Goal: Task Accomplishment & Management: Manage account settings

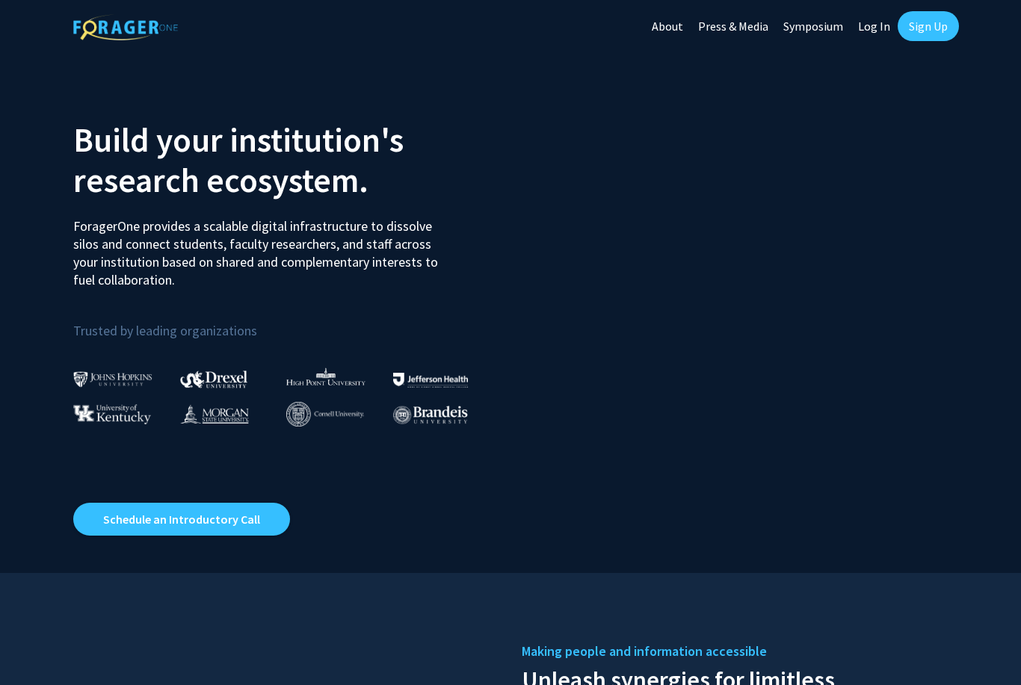
scroll to position [12, 0]
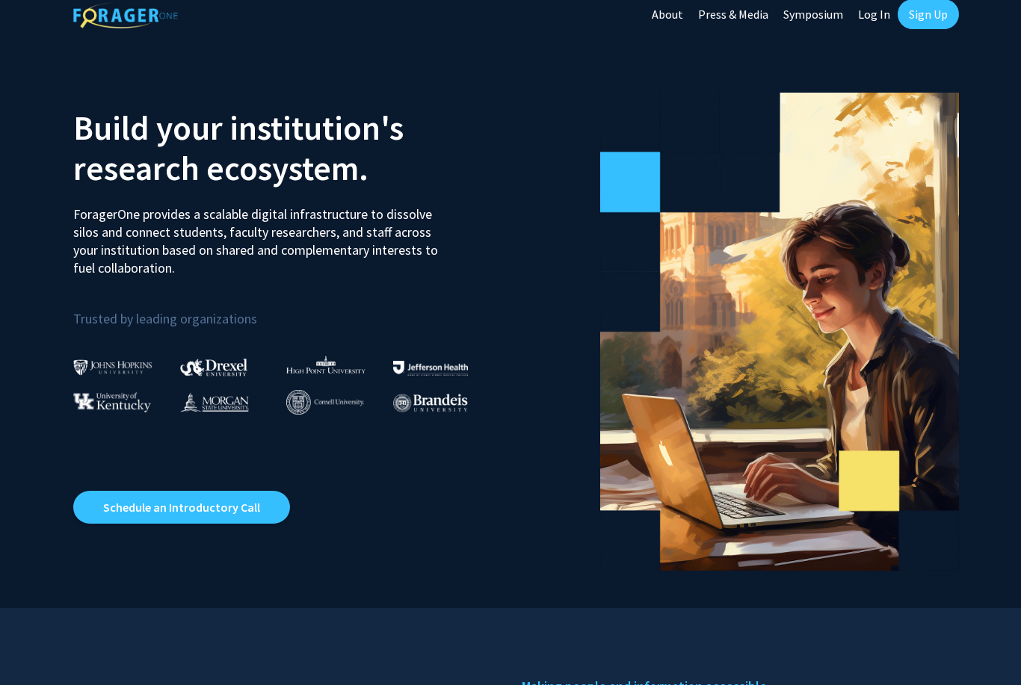
click at [874, 16] on link "Log In" at bounding box center [874, 14] width 47 height 52
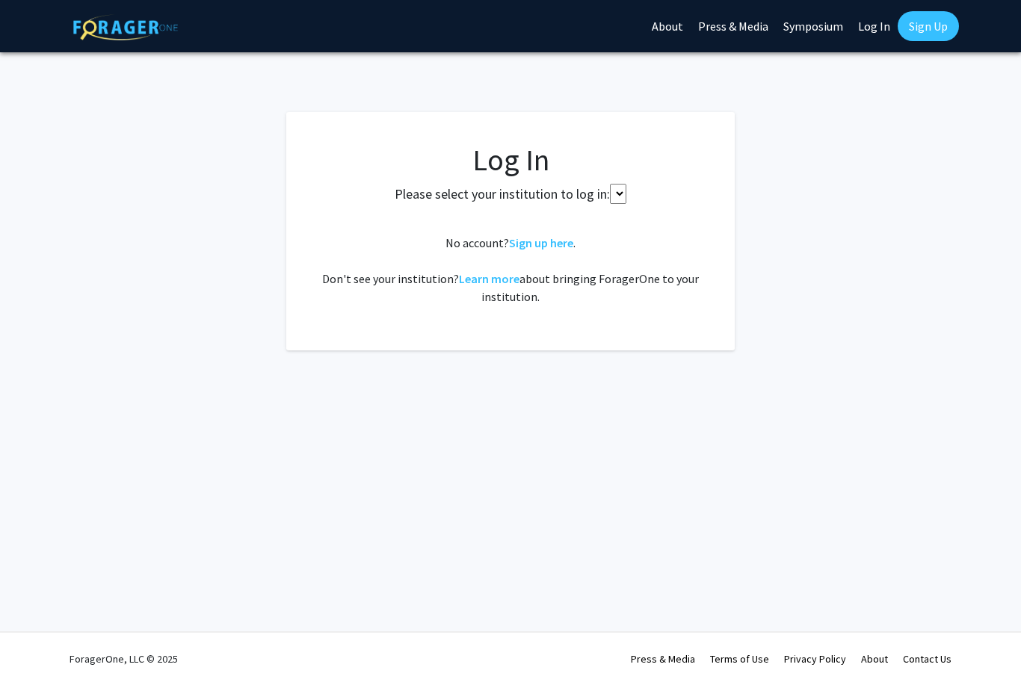
select select
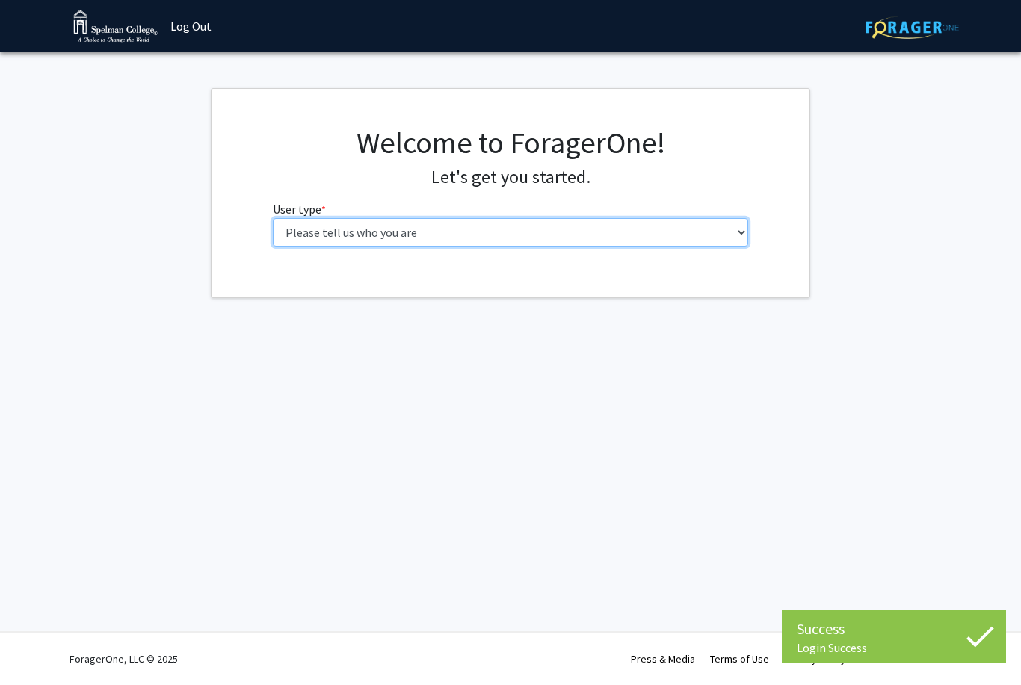
select select "1: undergrad"
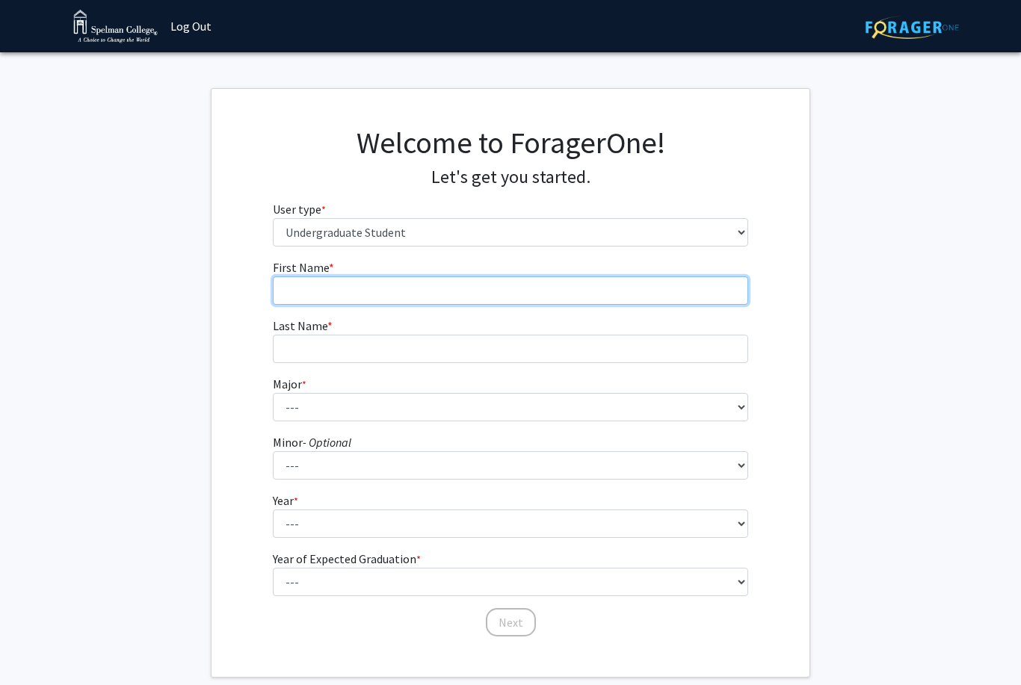
click at [470, 289] on input "First Name * required" at bounding box center [511, 291] width 476 height 28
type input "[PERSON_NAME]"
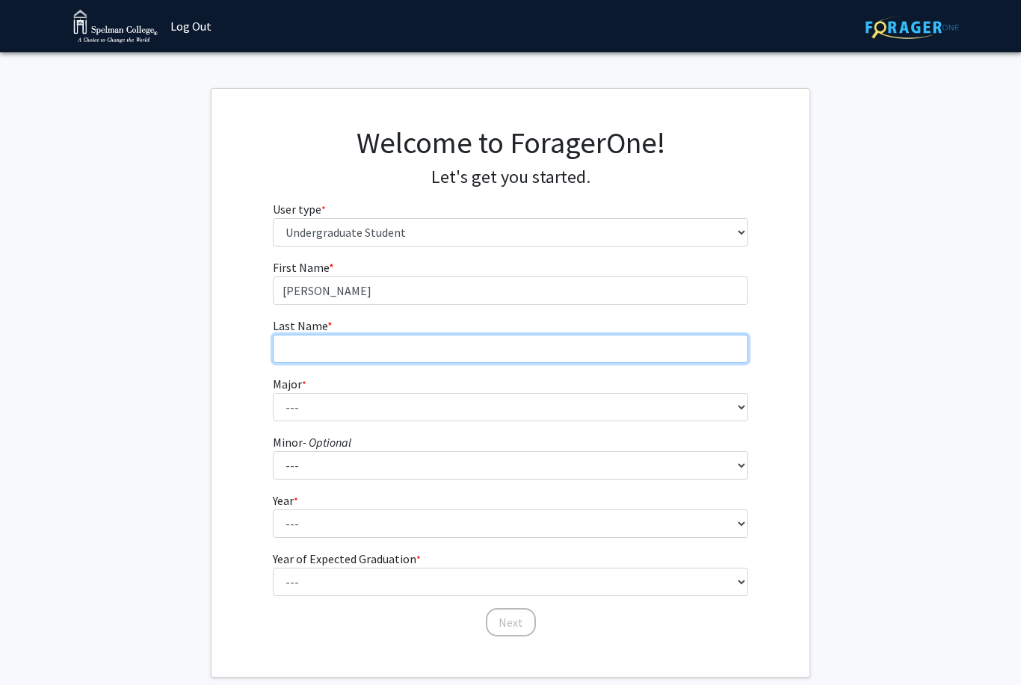
click at [366, 339] on input "Last Name * required" at bounding box center [511, 349] width 476 height 28
type input "[PERSON_NAME]"
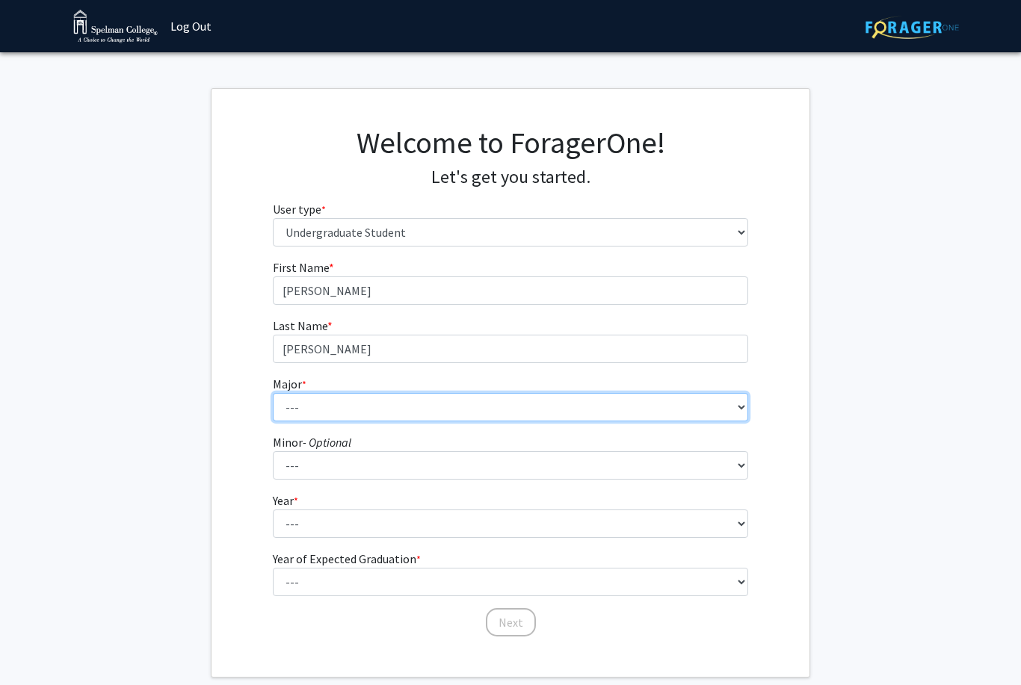
select select "4: 250"
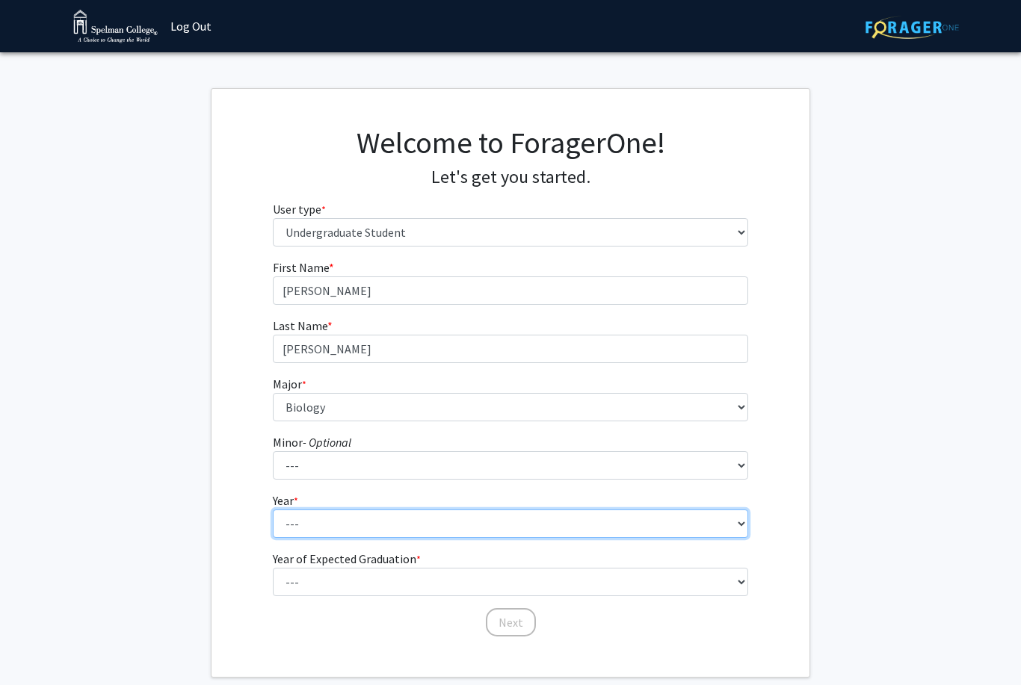
select select "1: first-year"
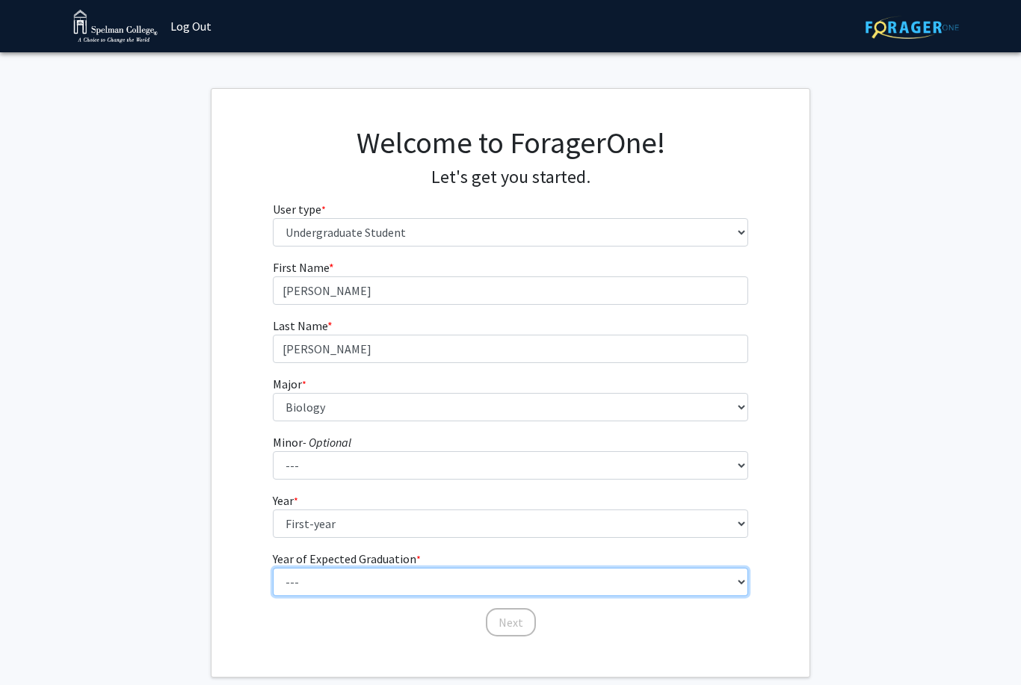
select select "5: 2029"
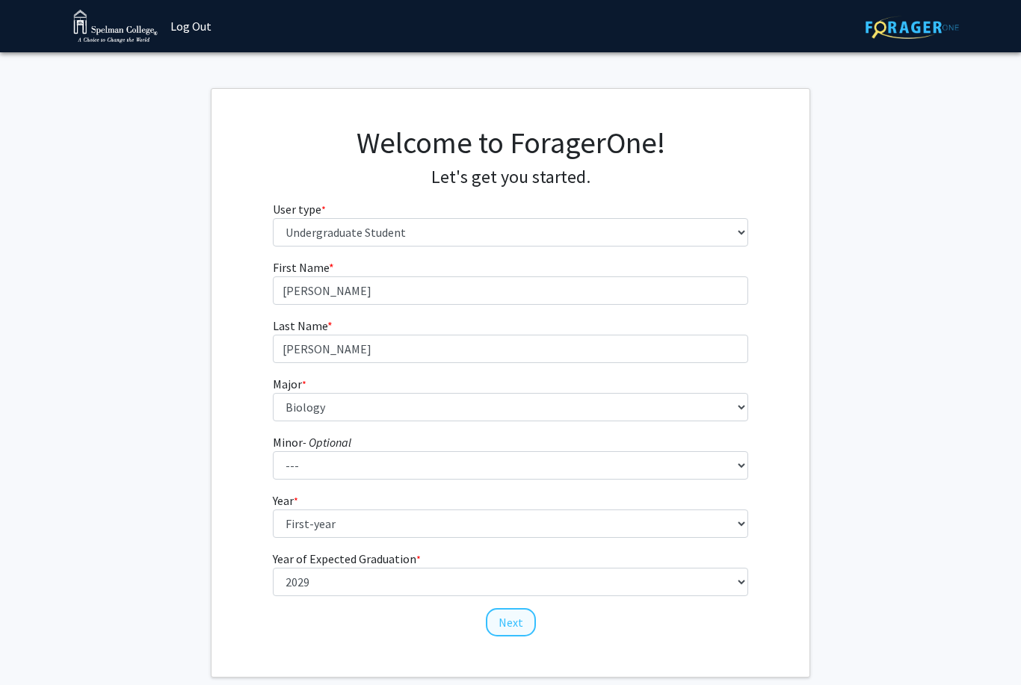
click at [519, 635] on button "Next" at bounding box center [511, 622] width 50 height 28
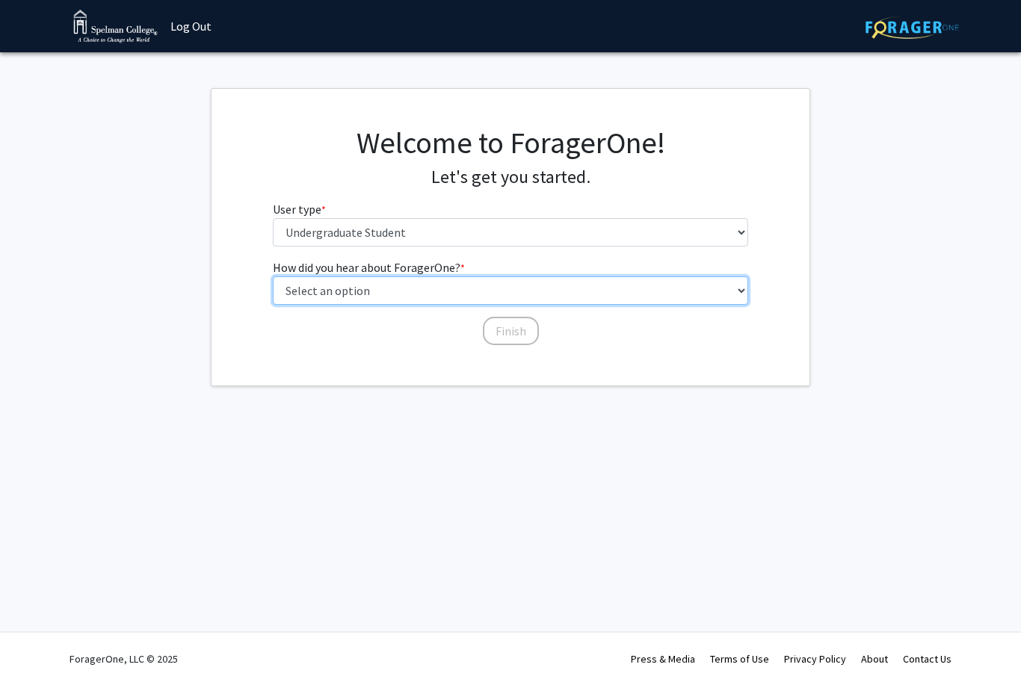
select select "2: faculty_recommendation"
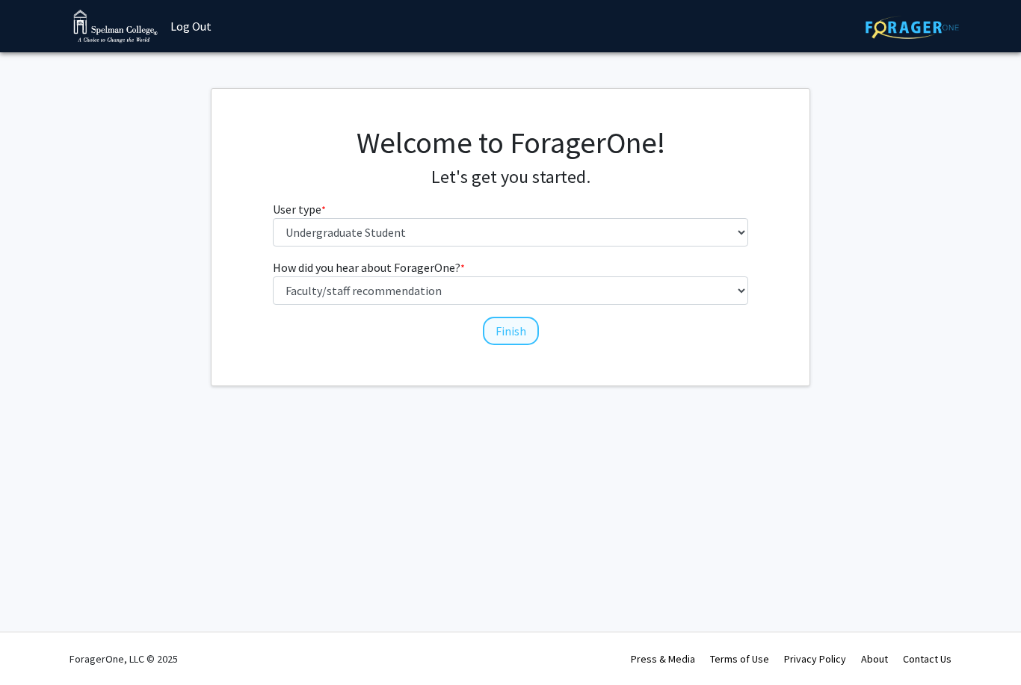
click at [512, 332] on button "Finish" at bounding box center [511, 331] width 56 height 28
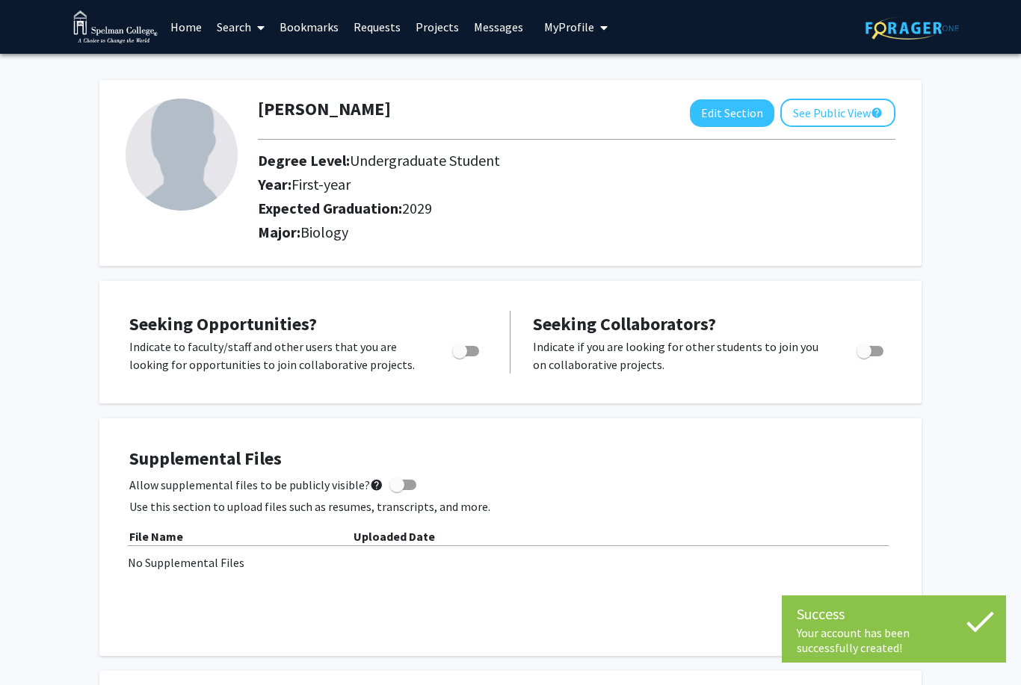
click at [197, 158] on img at bounding box center [182, 155] width 112 height 112
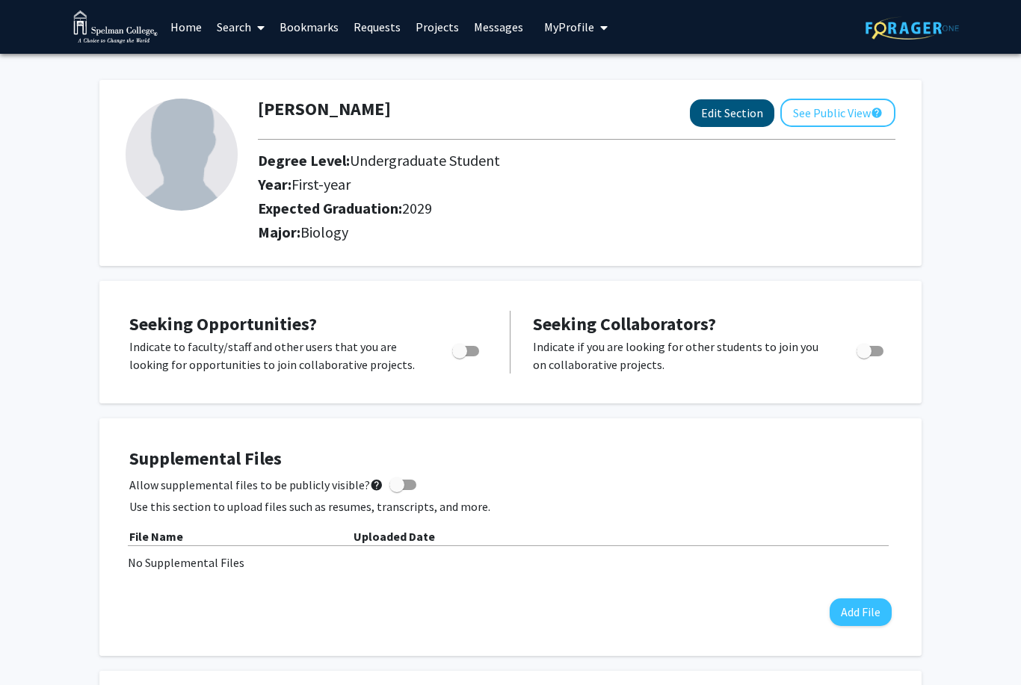
click at [721, 118] on button "Edit Section" at bounding box center [732, 113] width 84 height 28
select select "first-year"
select select "2029"
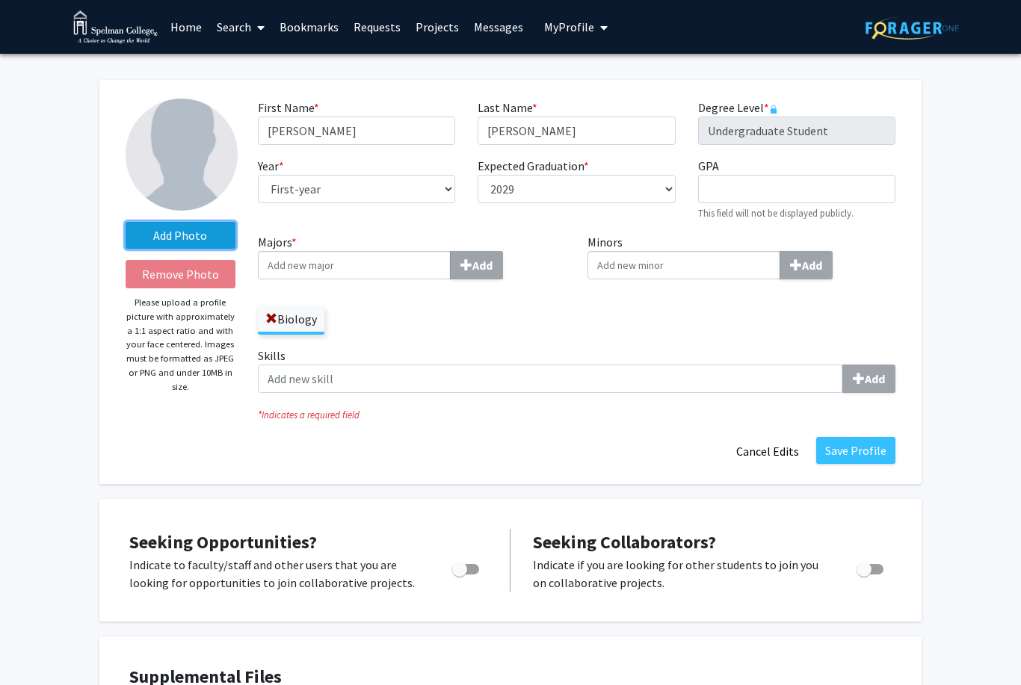
click at [195, 234] on label "Add Photo" at bounding box center [181, 235] width 110 height 27
click at [0, 0] on input "Add Photo" at bounding box center [0, 0] width 0 height 0
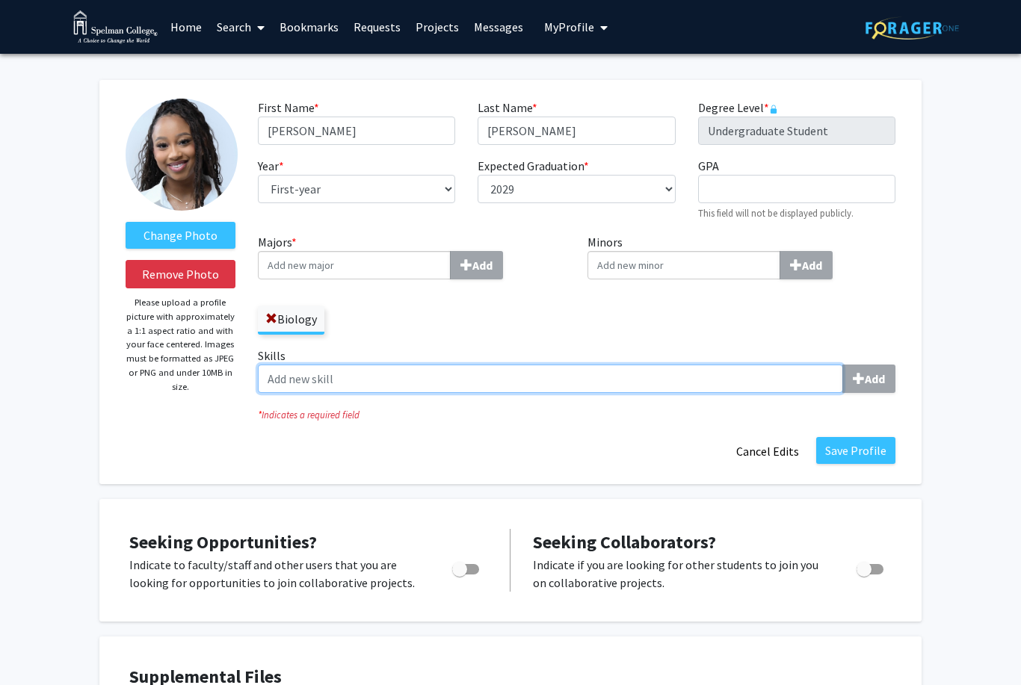
click at [446, 377] on input "Skills Add" at bounding box center [550, 379] width 585 height 28
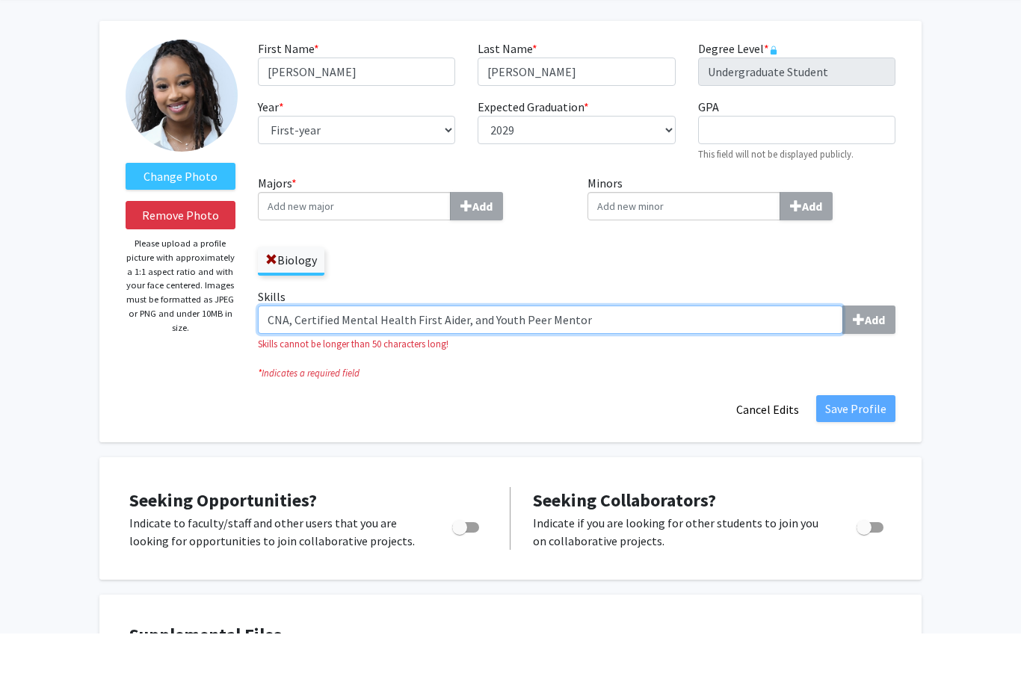
scroll to position [13, 0]
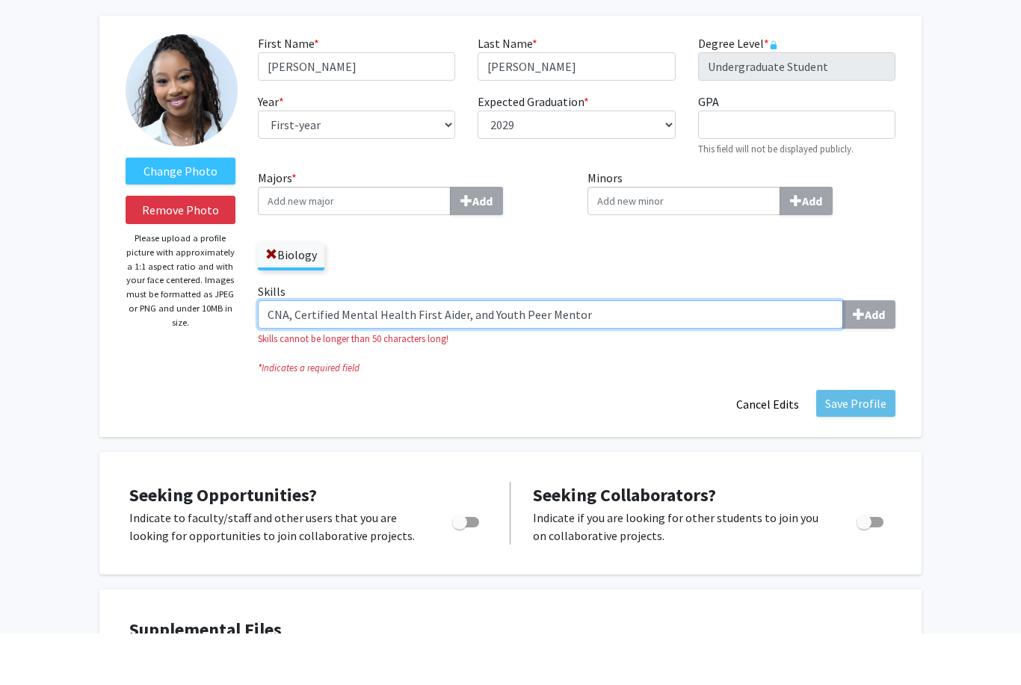
type input "CNA, Certified Mental Health First Aider, and Youth Peer Mentor"
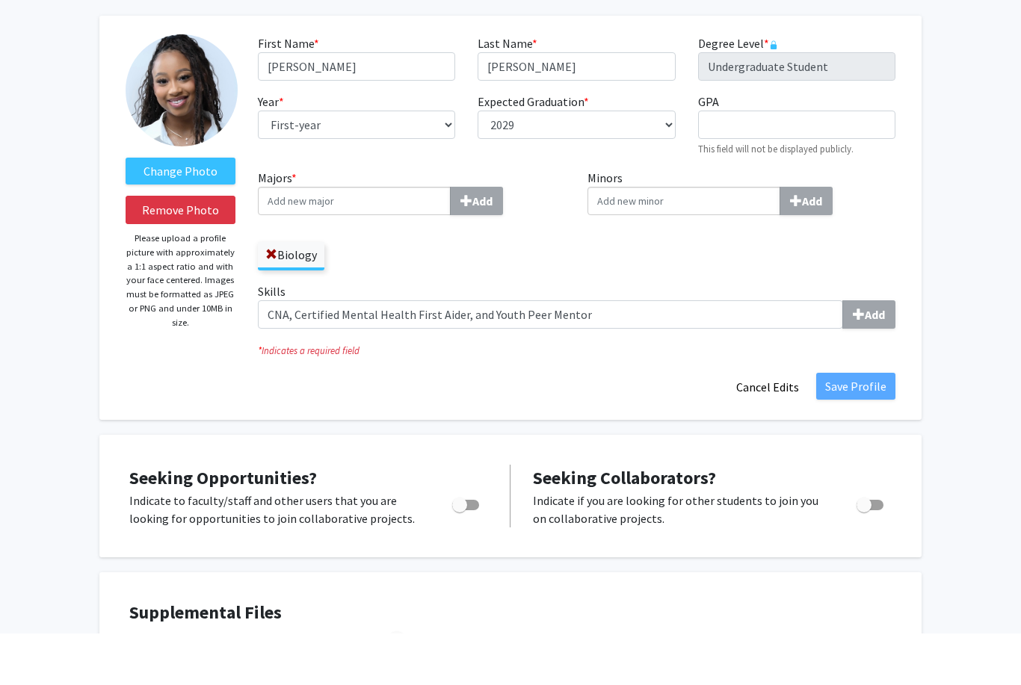
click at [874, 404] on div "Change Photo Remove Photo Please upload a profile picture with approximately a …" at bounding box center [510, 269] width 822 height 404
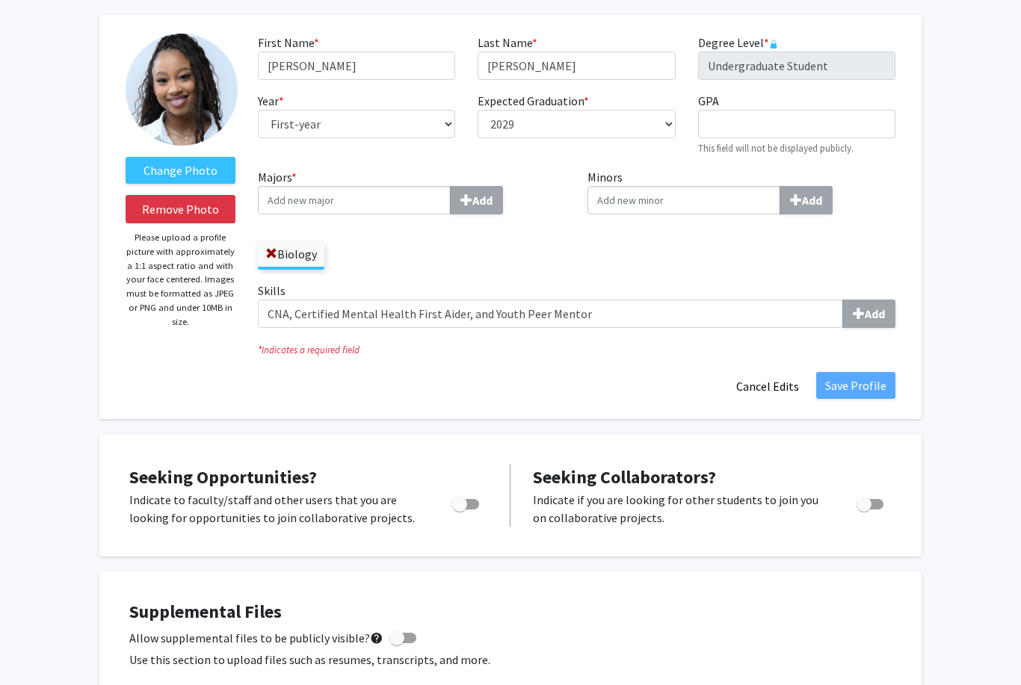
click at [309, 198] on input "Majors * Add" at bounding box center [354, 200] width 193 height 28
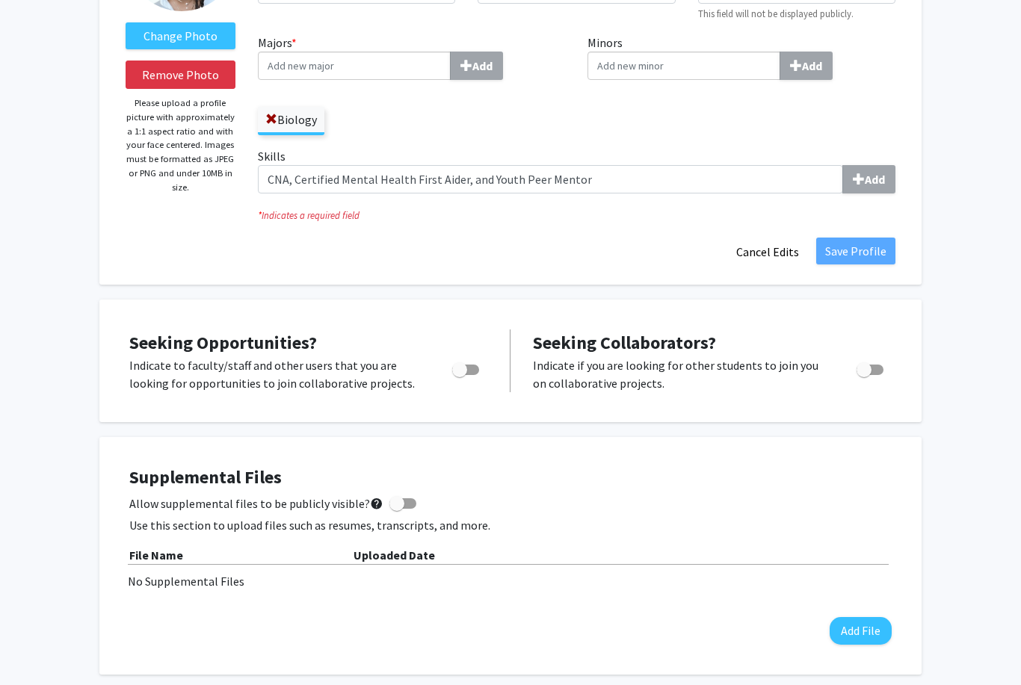
scroll to position [200, 0]
click at [470, 366] on span "Toggle" at bounding box center [465, 370] width 27 height 10
click at [460, 375] on input "Are you actively seeking opportunities?" at bounding box center [459, 375] width 1 height 1
checkbox input "true"
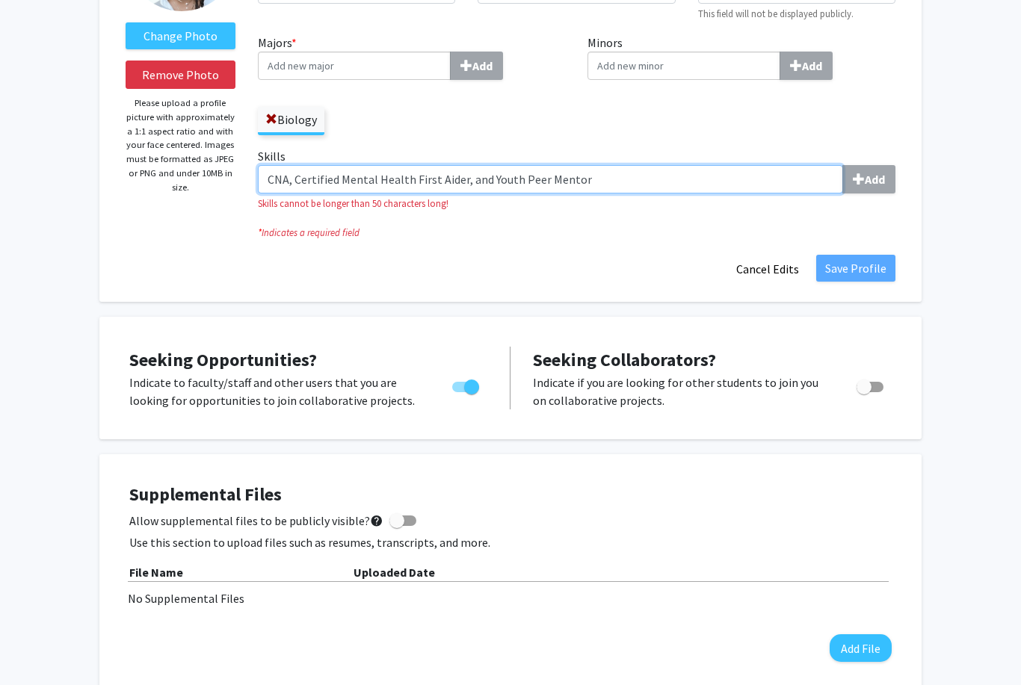
click at [806, 178] on input "CNA, Certified Mental Health First Aider, and Youth Peer Mentor" at bounding box center [550, 179] width 585 height 28
drag, startPoint x: 583, startPoint y: 185, endPoint x: 238, endPoint y: 162, distance: 346.1
click at [234, 177] on form "Change Photo Remove Photo Please upload a profile picture with approximately a …" at bounding box center [510, 92] width 792 height 384
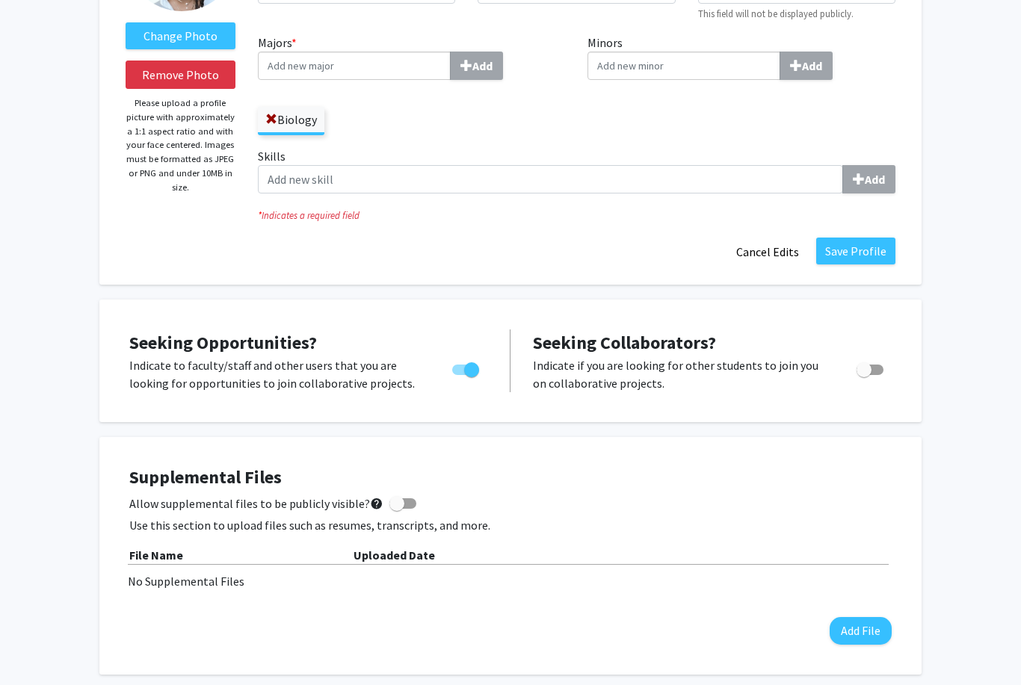
scroll to position [200, 0]
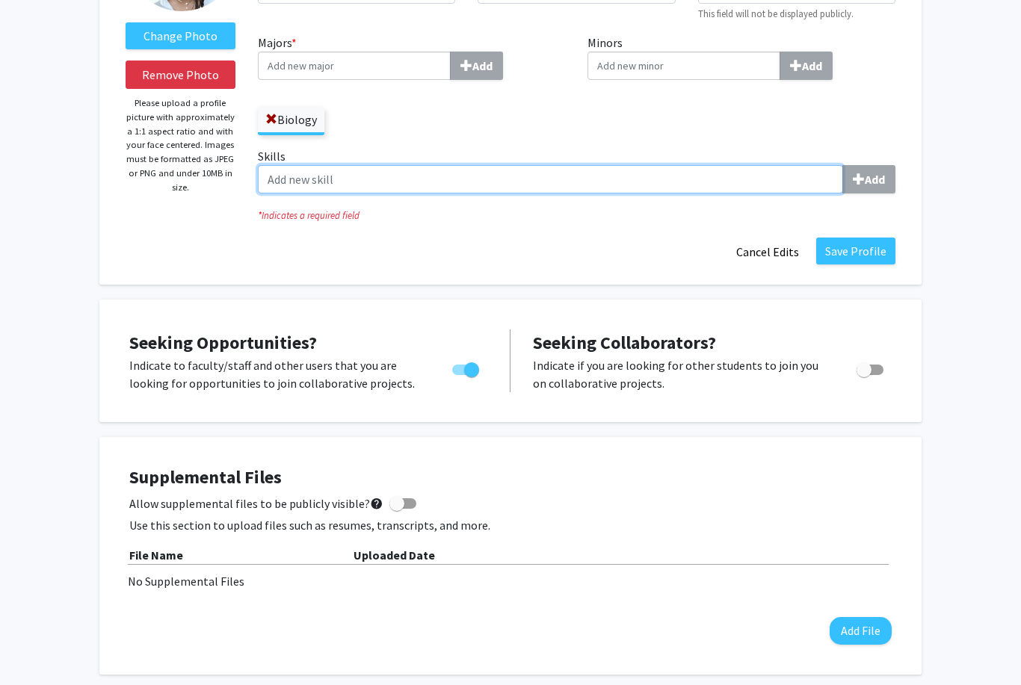
click at [629, 178] on input "Skills Add" at bounding box center [550, 179] width 585 height 28
type input "CNA"
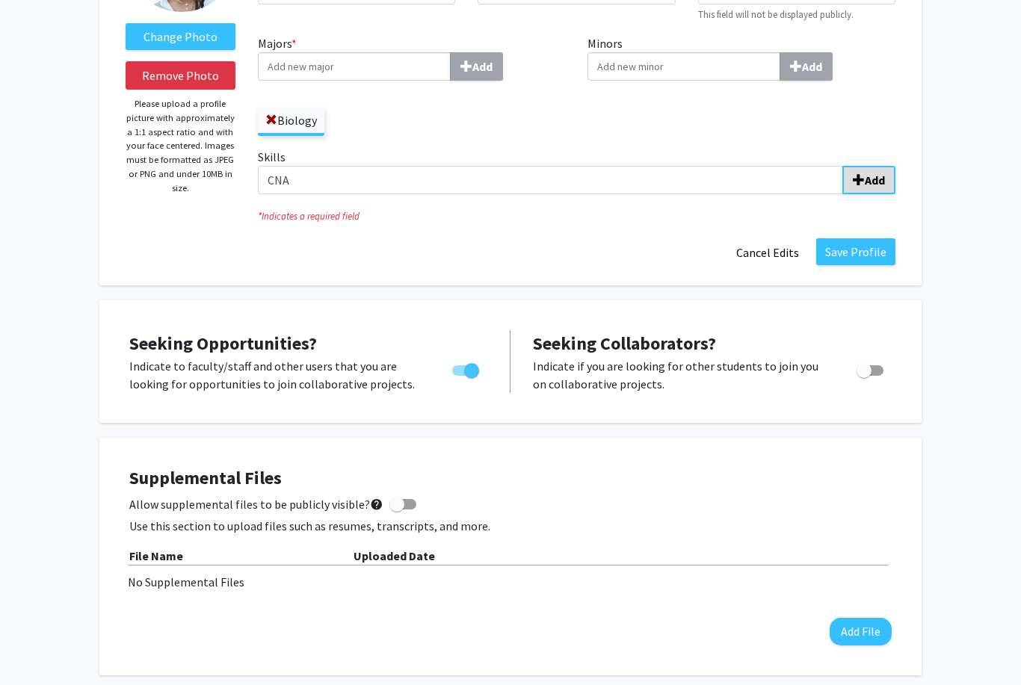
click at [856, 180] on span "submit" at bounding box center [859, 180] width 12 height 12
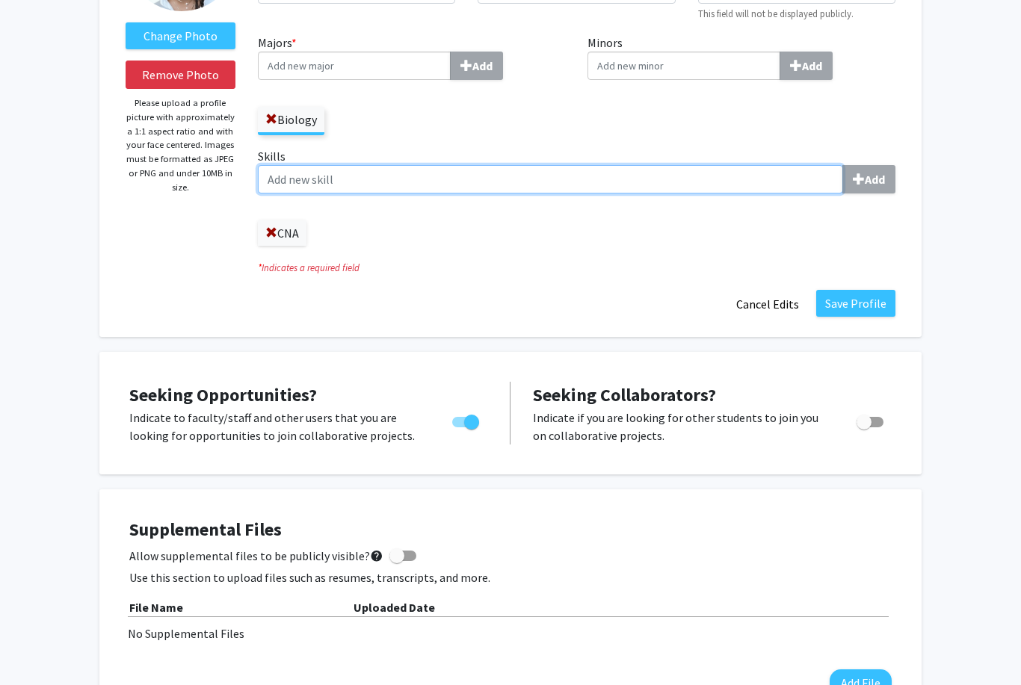
click at [466, 182] on input "Skills Add" at bounding box center [550, 179] width 585 height 28
type input "Certified Mental Health First Aider"
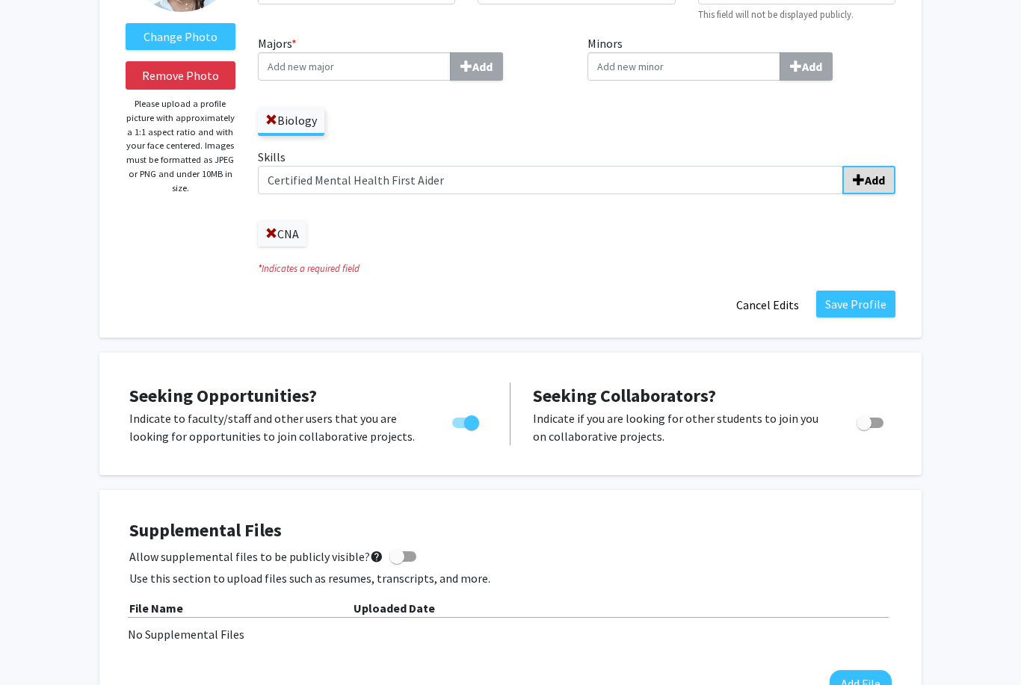
click at [882, 185] on b "Add" at bounding box center [875, 180] width 20 height 15
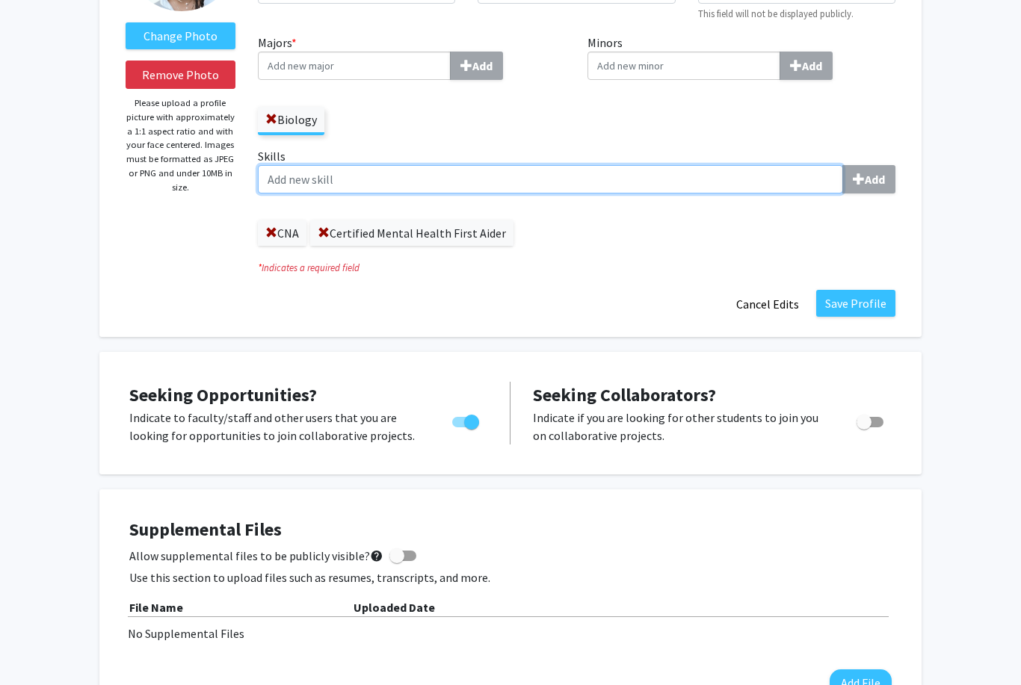
click at [477, 177] on input "Skills Add" at bounding box center [550, 179] width 585 height 28
type input "Youth Peer Mentor"
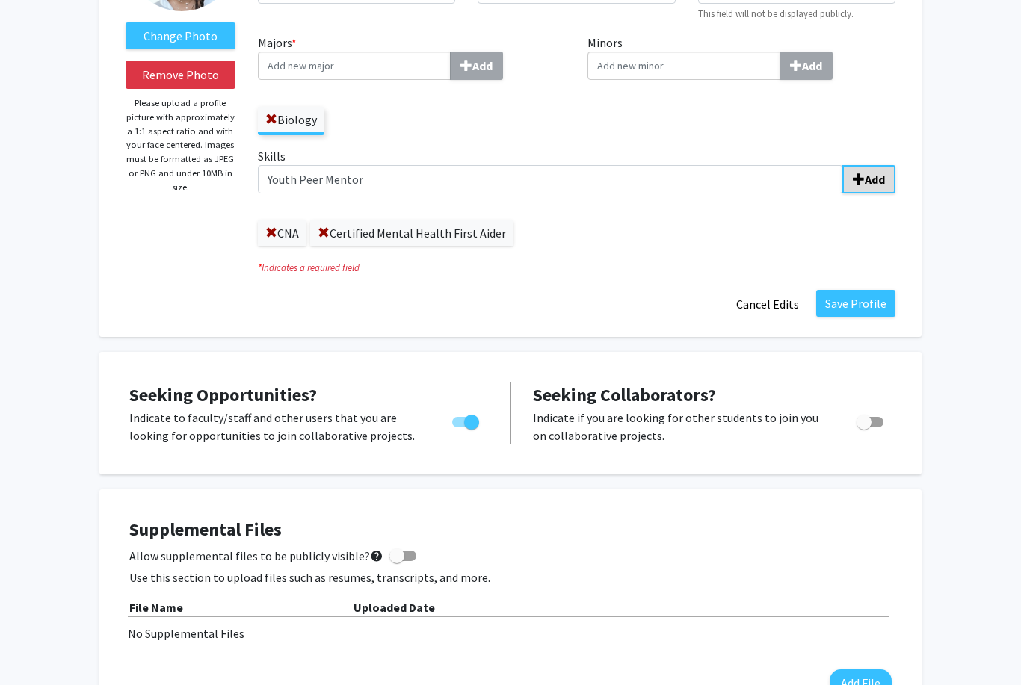
click at [877, 185] on b "Add" at bounding box center [875, 180] width 20 height 15
click at [888, 303] on button "Save Profile" at bounding box center [855, 303] width 79 height 27
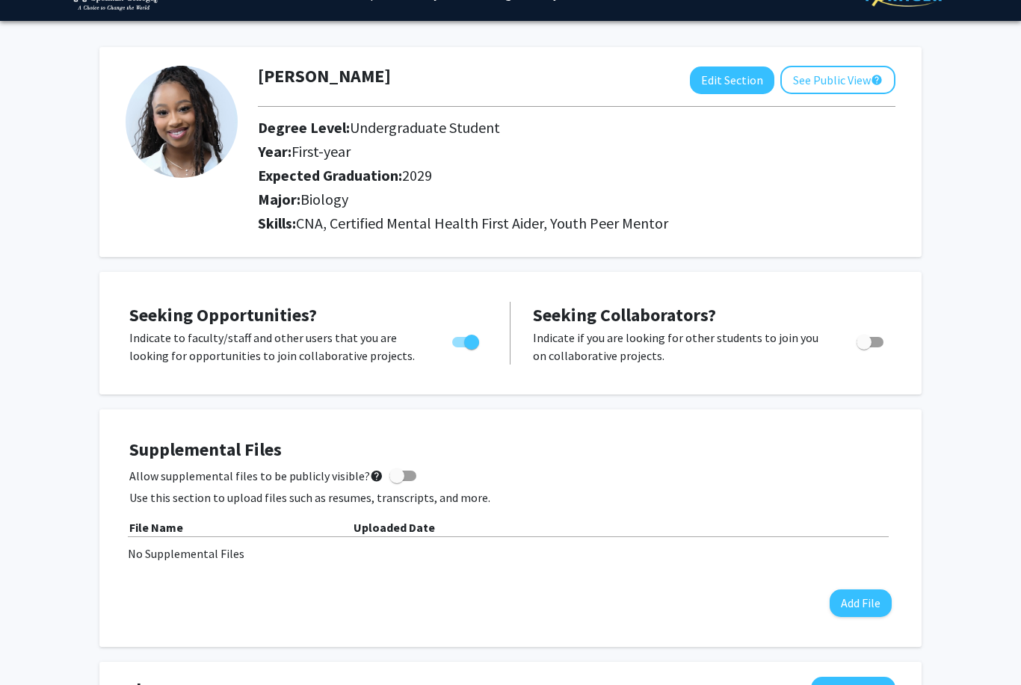
scroll to position [0, 0]
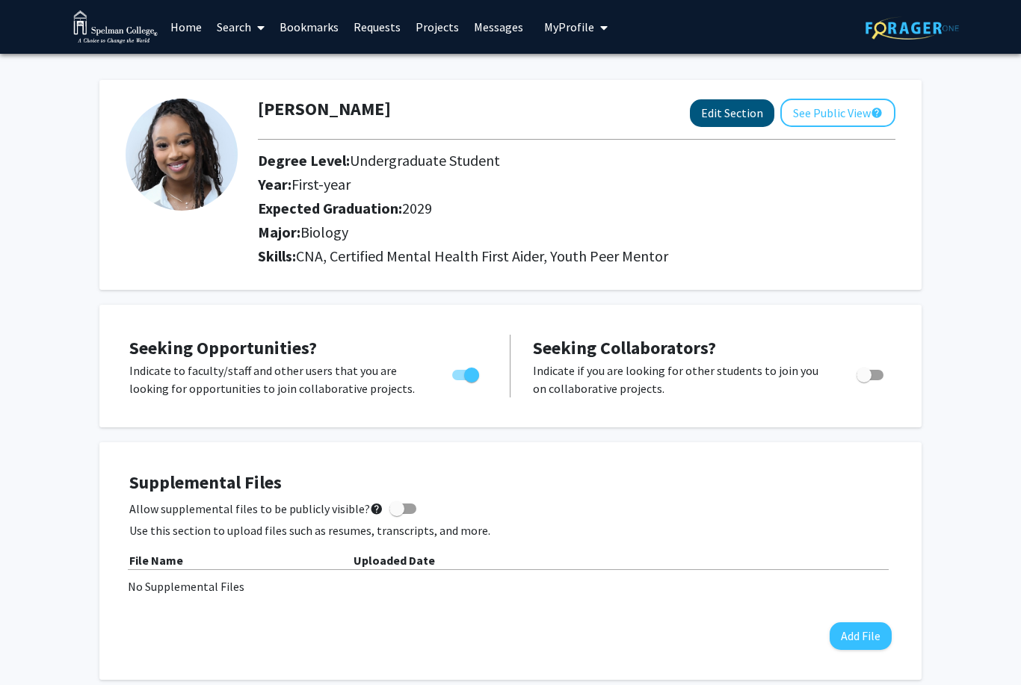
click at [728, 120] on button "Edit Section" at bounding box center [732, 113] width 84 height 28
select select "first-year"
select select "2029"
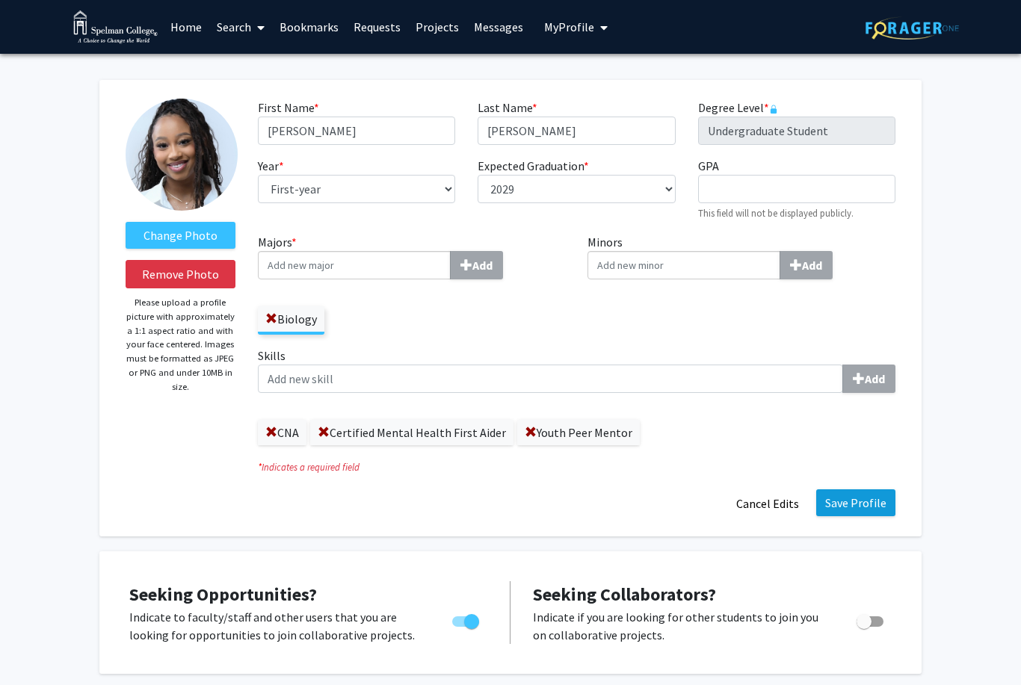
click at [883, 499] on button "Save Profile" at bounding box center [855, 503] width 79 height 27
